Goal: Information Seeking & Learning: Learn about a topic

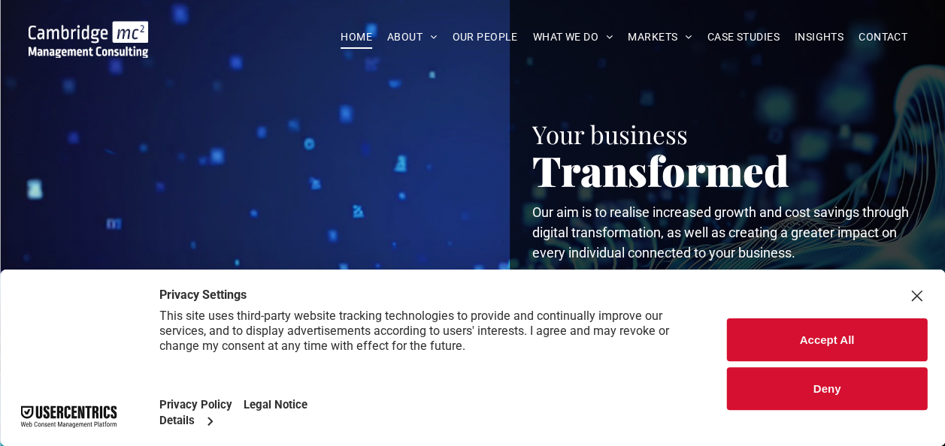
click at [774, 335] on button "Accept All" at bounding box center [827, 340] width 200 height 43
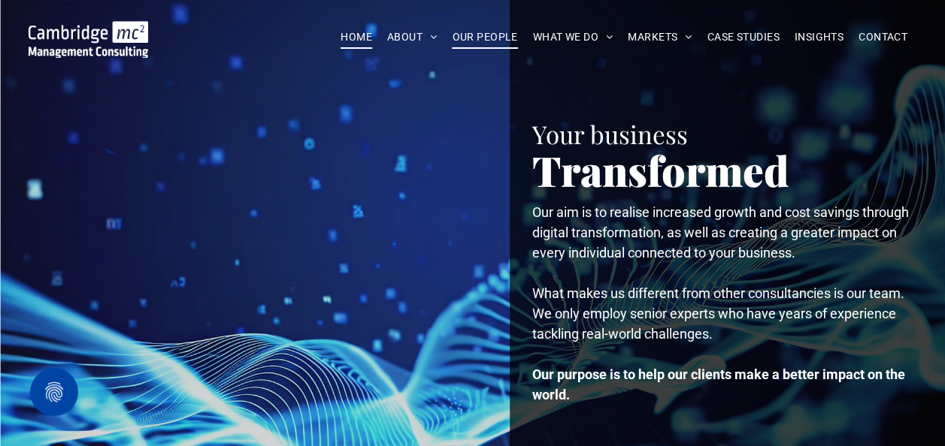
click at [477, 30] on span "OUR PEOPLE" at bounding box center [484, 37] width 65 height 23
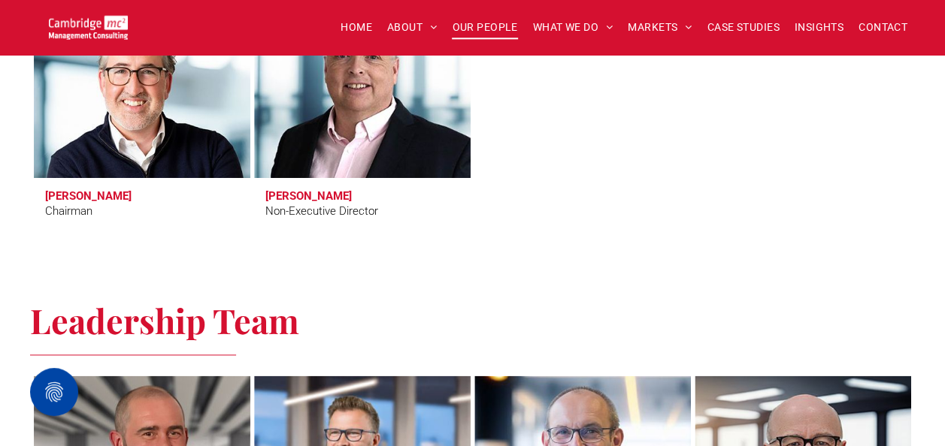
scroll to position [391, 0]
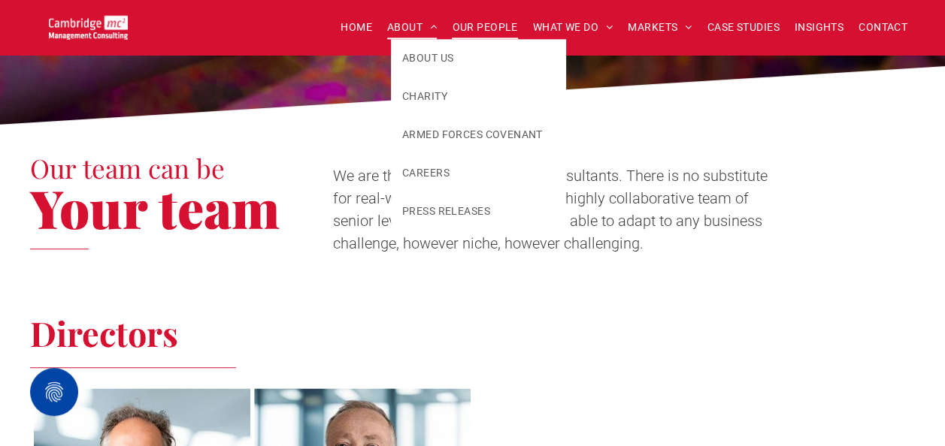
click at [416, 24] on span "ABOUT" at bounding box center [412, 27] width 50 height 23
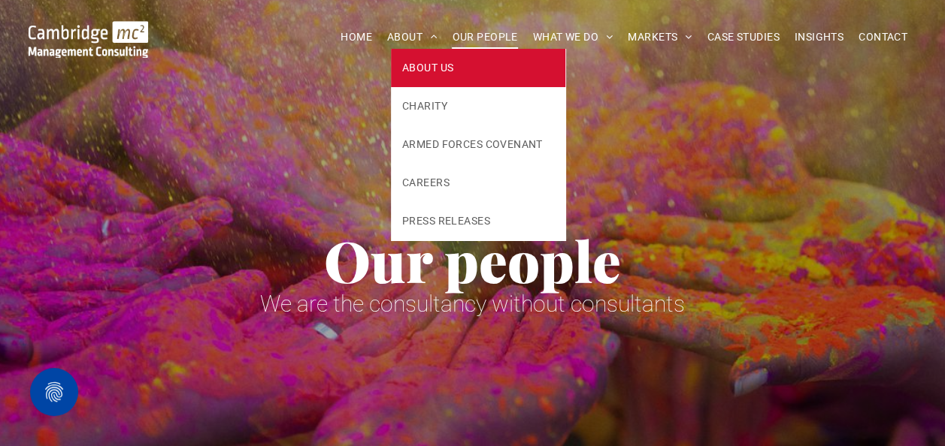
click at [425, 65] on span "ABOUT US" at bounding box center [427, 68] width 51 height 16
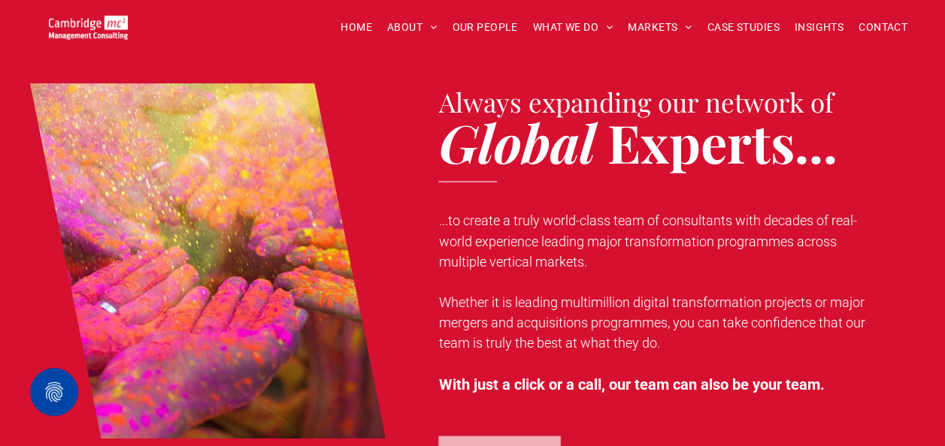
scroll to position [1561, 0]
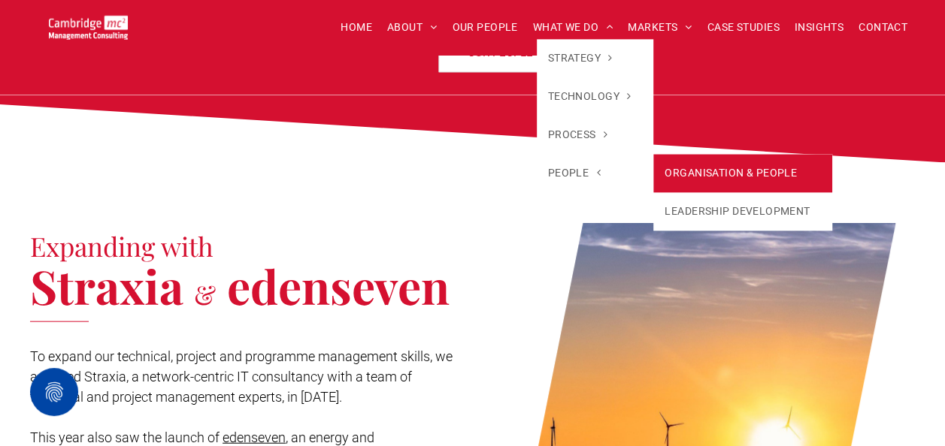
click at [658, 174] on link "ORGANISATION & PEOPLE" at bounding box center [742, 173] width 179 height 38
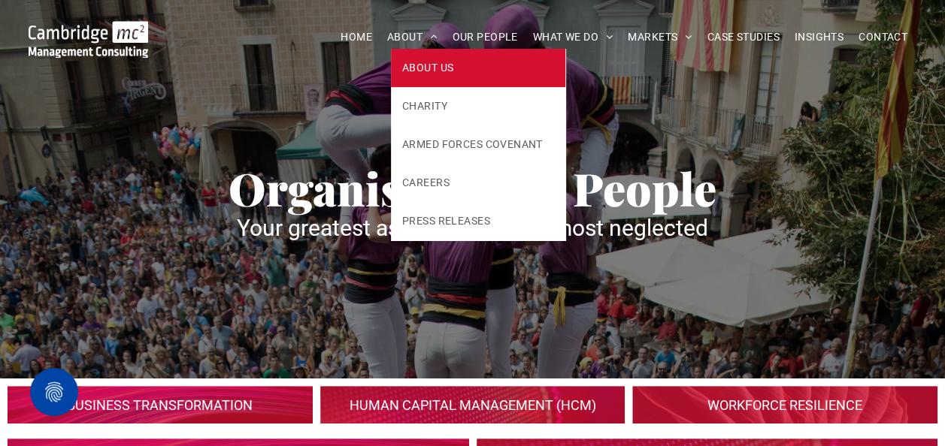
click at [409, 49] on link "ABOUT US" at bounding box center [478, 68] width 174 height 38
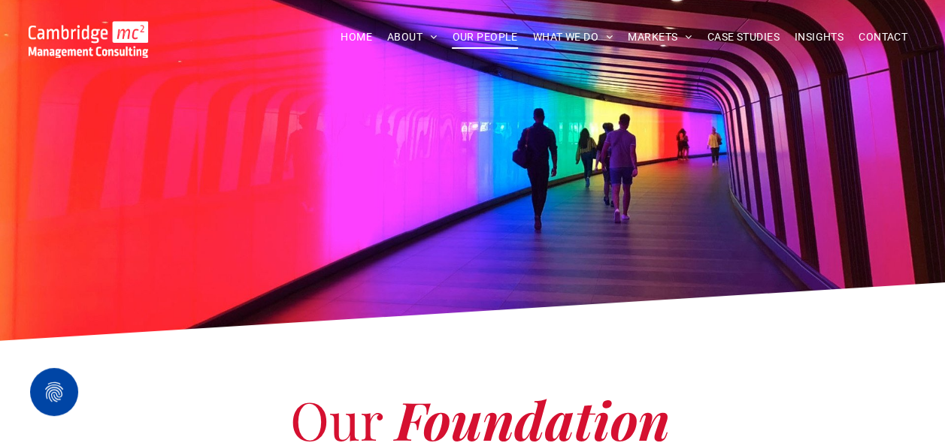
click at [470, 40] on span "OUR PEOPLE" at bounding box center [484, 37] width 65 height 23
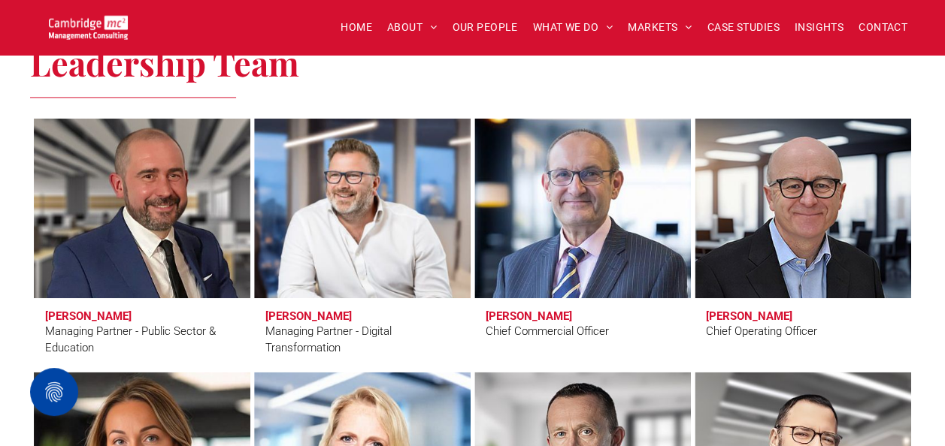
scroll to position [1430, 0]
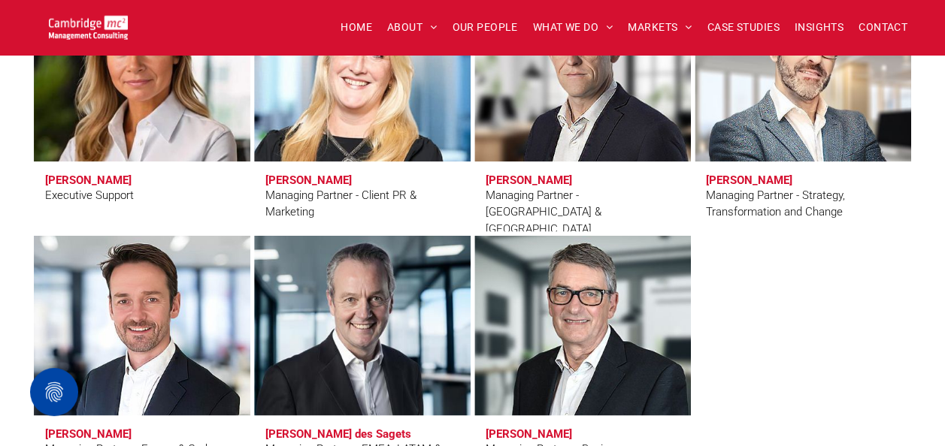
click at [943, 71] on div "Leadership Team Craig Cheney Managing Partner - Public Sector & Education Simon…" at bounding box center [472, 75] width 945 height 903
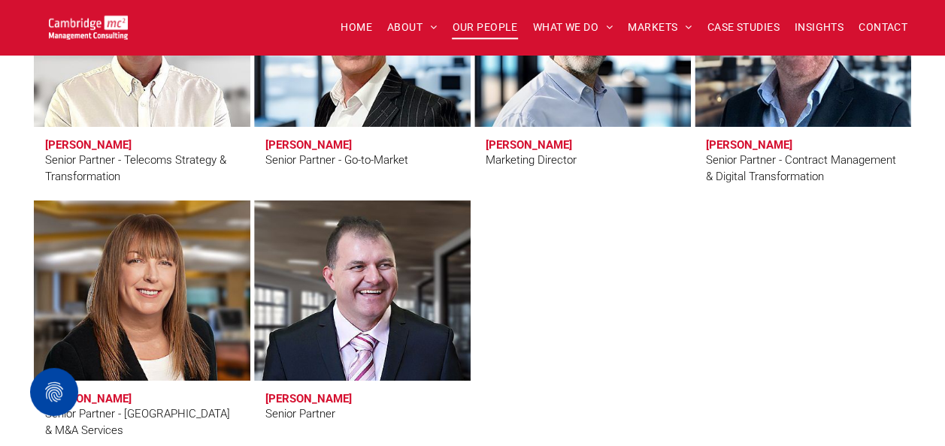
scroll to position [2991, 0]
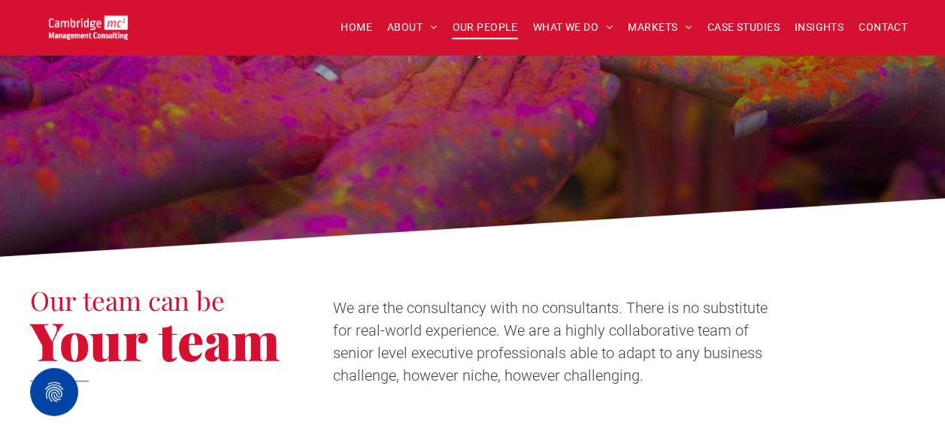
scroll to position [0, 0]
